Goal: Task Accomplishment & Management: Manage account settings

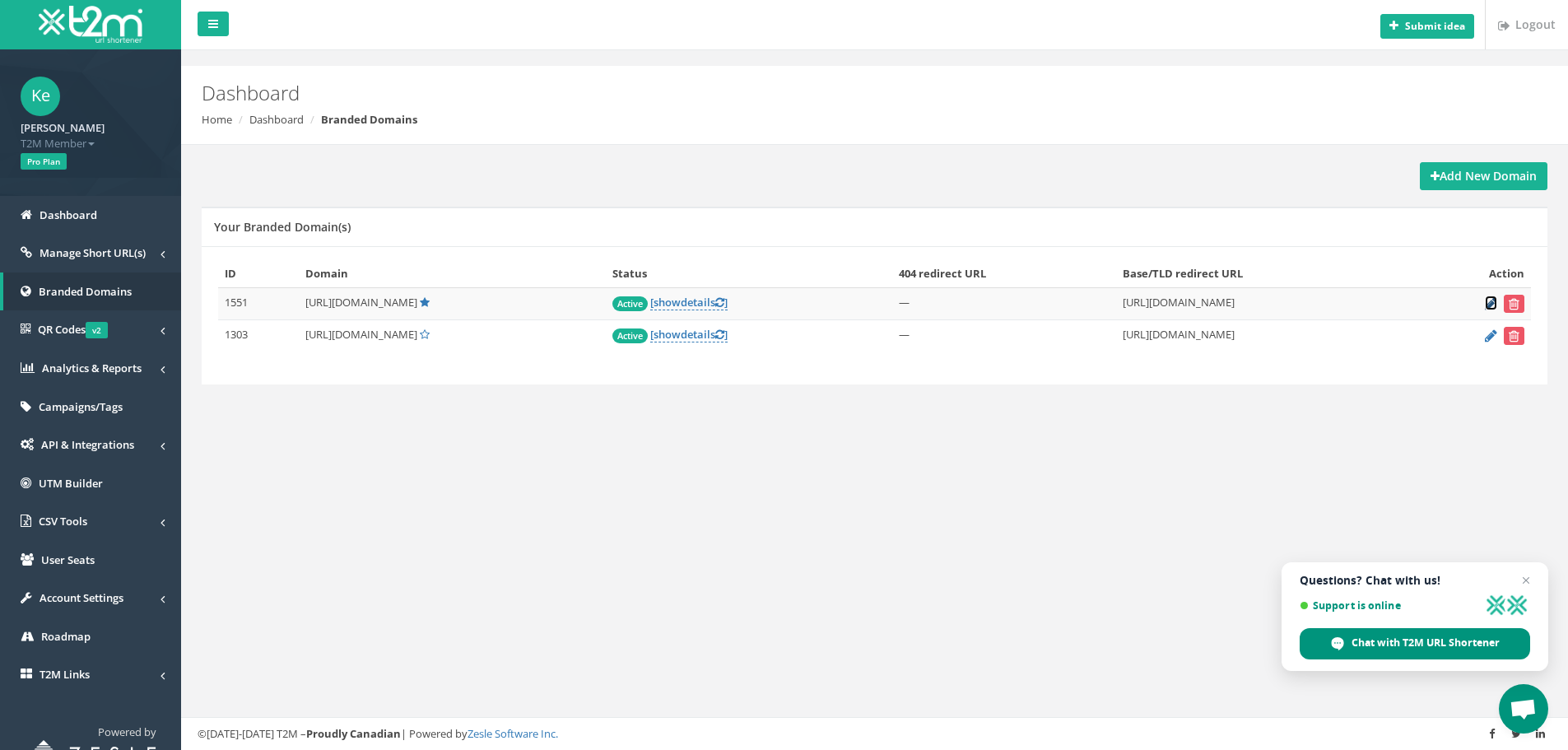
click at [1490, 302] on icon at bounding box center [1490, 303] width 12 height 11
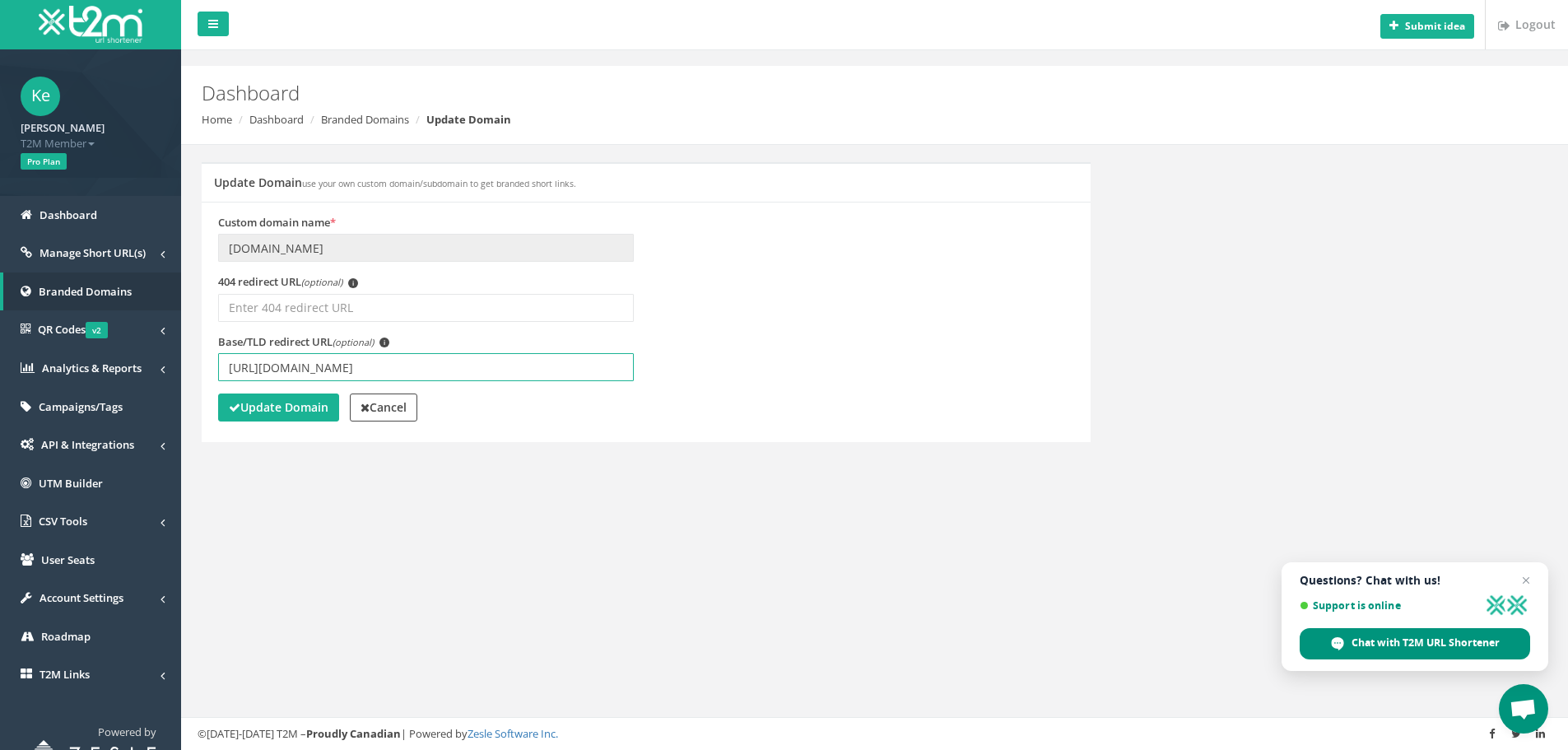
click at [372, 361] on input "https://www.betmarino857.com/tr/" at bounding box center [426, 366] width 416 height 28
type input "[URL][DOMAIN_NAME]"
click at [262, 412] on strong "Update Domain" at bounding box center [279, 407] width 100 height 15
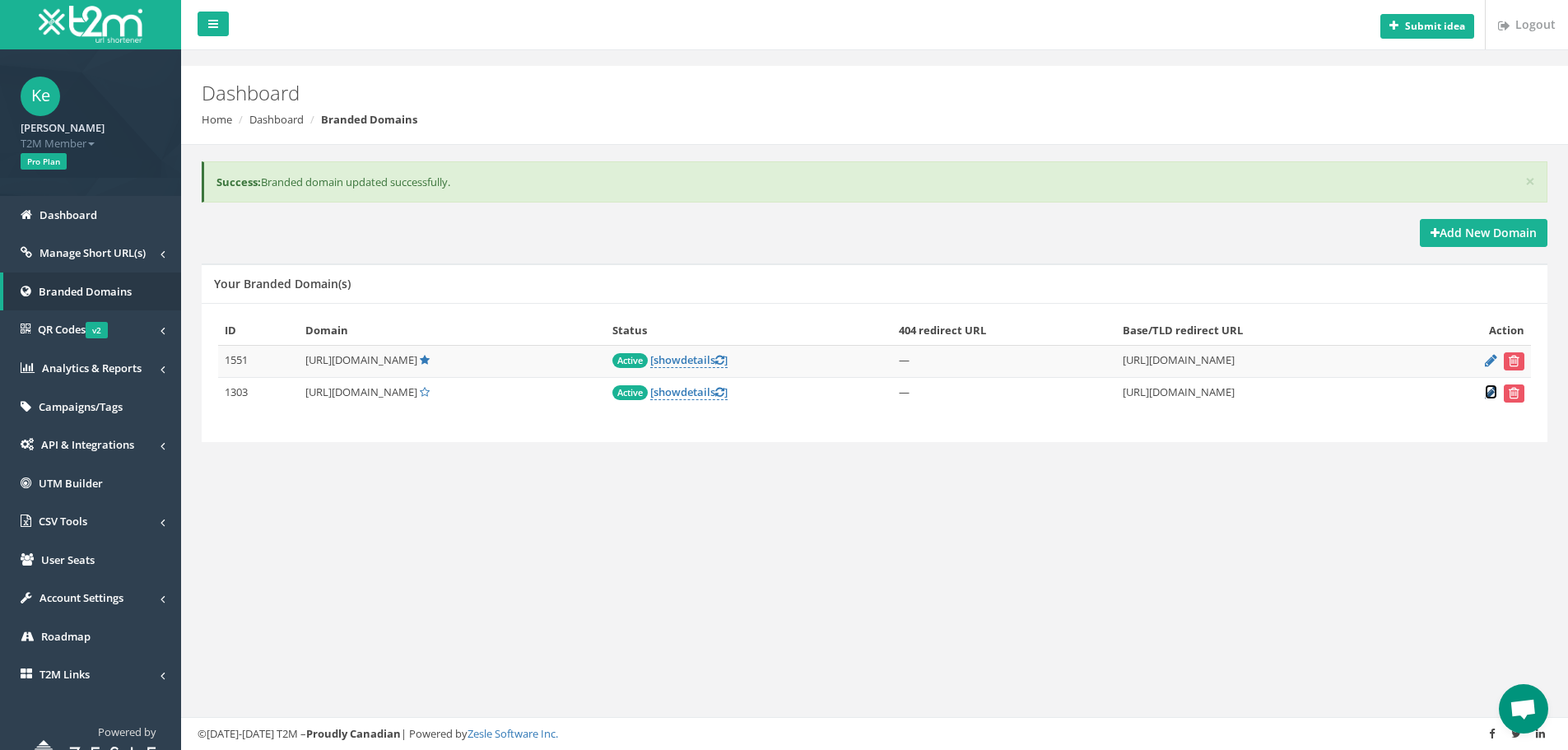
click at [1493, 393] on icon at bounding box center [1490, 392] width 12 height 11
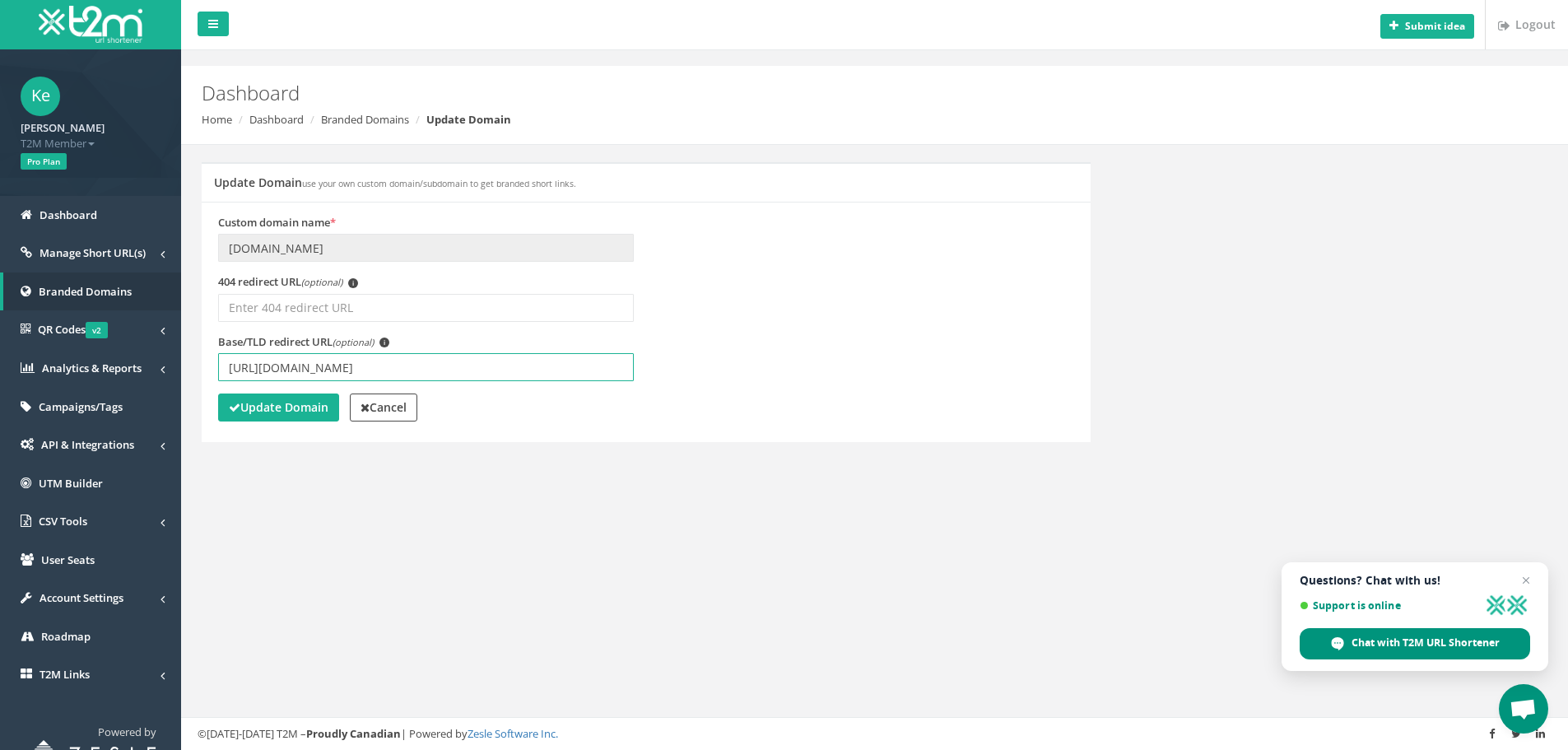
click at [374, 369] on input "[URL][DOMAIN_NAME]" at bounding box center [426, 366] width 416 height 28
type input "[URL][DOMAIN_NAME]"
click at [258, 396] on button "Update Domain" at bounding box center [279, 407] width 121 height 28
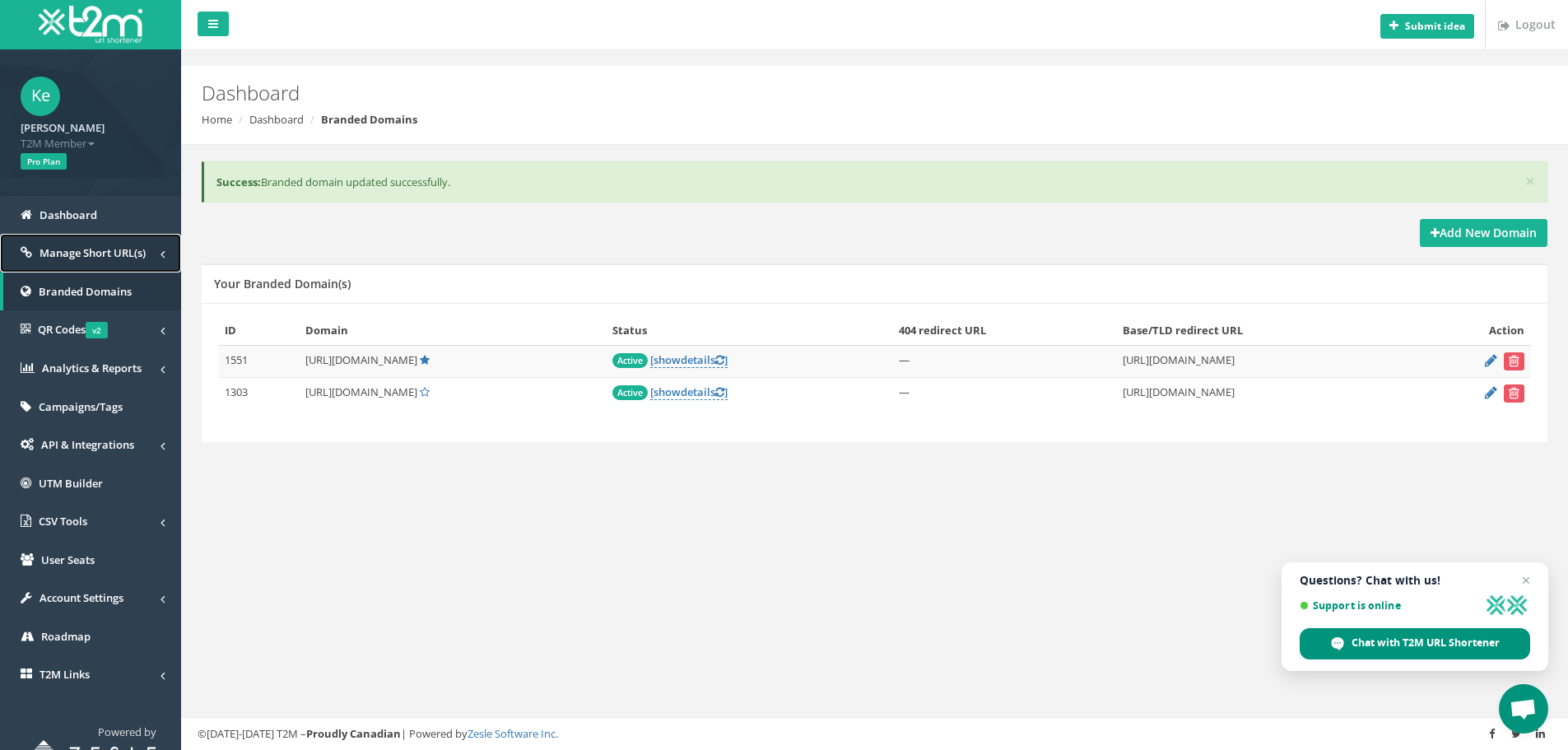
click at [111, 255] on span "Manage Short URL(s)" at bounding box center [92, 252] width 107 height 14
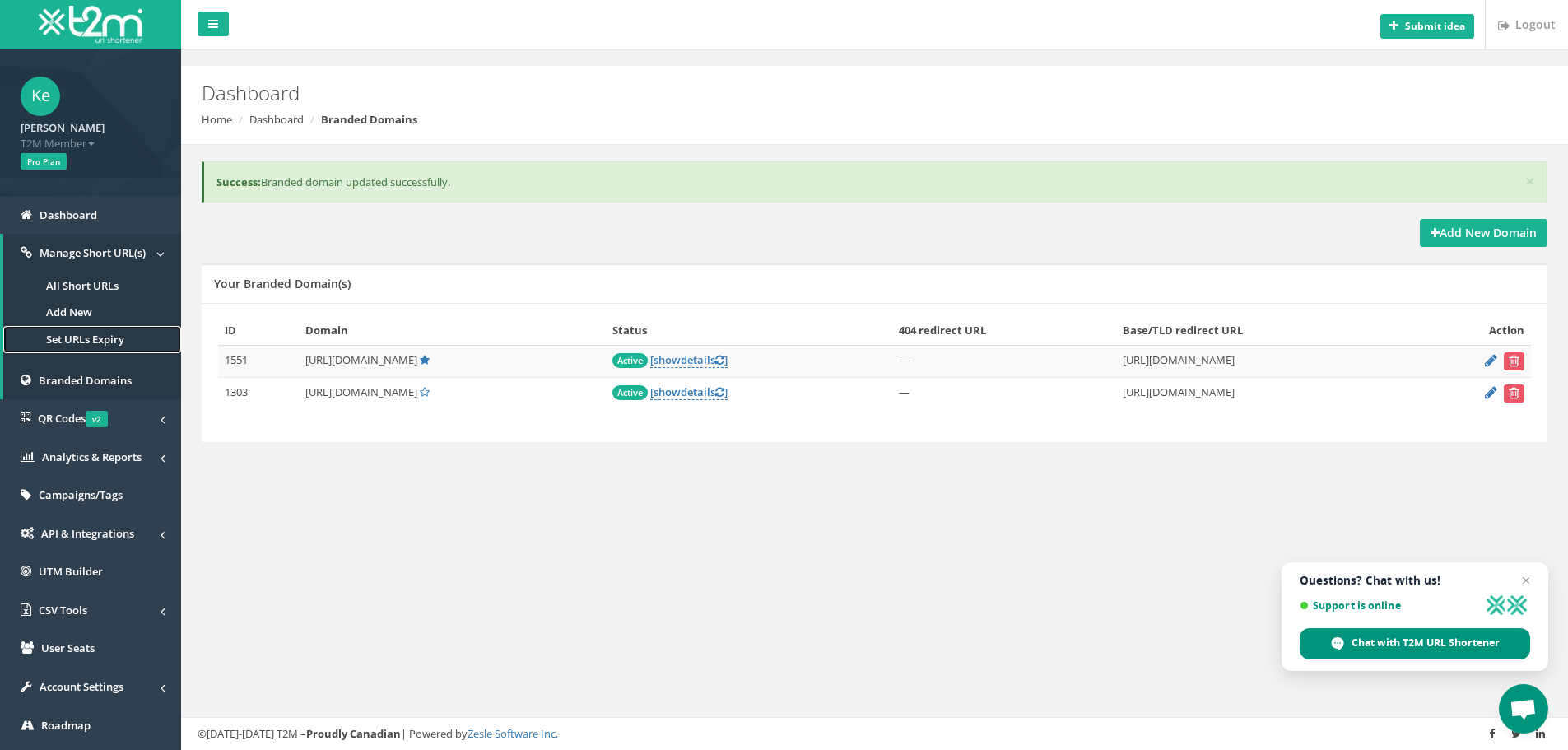
click at [101, 343] on link "Set URLs Expiry" at bounding box center [92, 339] width 178 height 27
